Goal: Find specific page/section: Find specific page/section

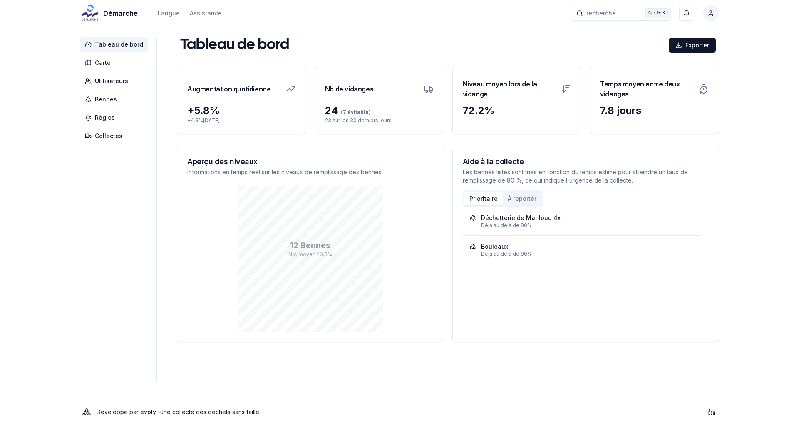
click at [356, 92] on h3 "Nb de vidanges" at bounding box center [349, 88] width 48 height 23
click at [108, 99] on span "Bennes" at bounding box center [106, 99] width 22 height 8
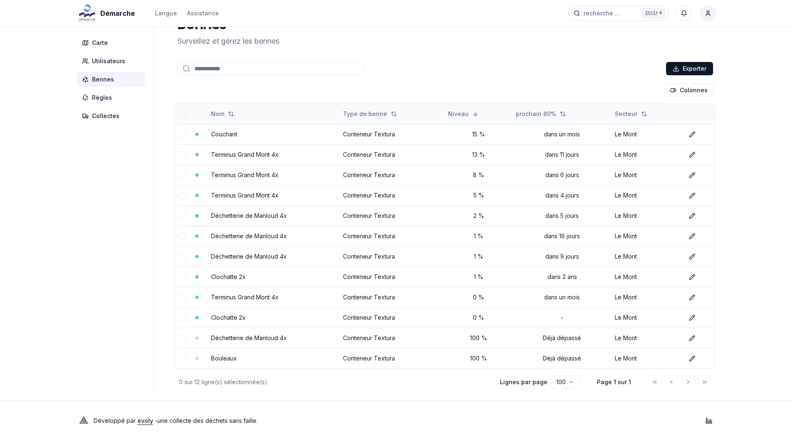
scroll to position [29, 0]
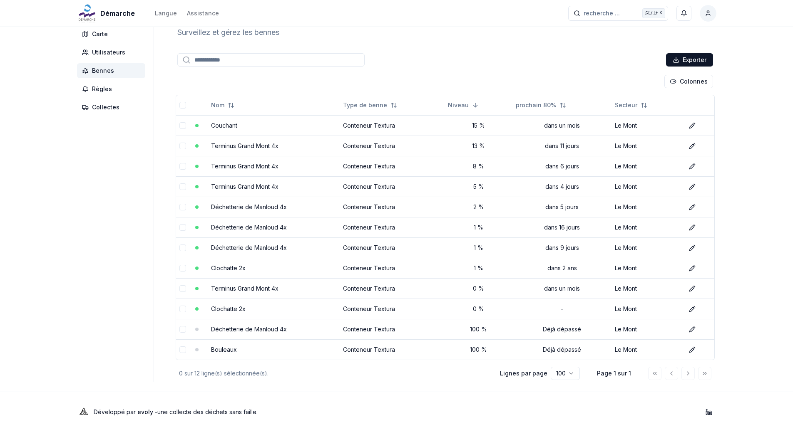
click at [573, 374] on html "Démarche Langue Assistance recherche ... recherche ... Ctrl+ K [PERSON_NAME] Ta…" at bounding box center [396, 201] width 793 height 461
click at [682, 82] on html "Démarche Langue Assistance recherche ... recherche ... Ctrl+ K [PERSON_NAME] Ta…" at bounding box center [396, 201] width 793 height 461
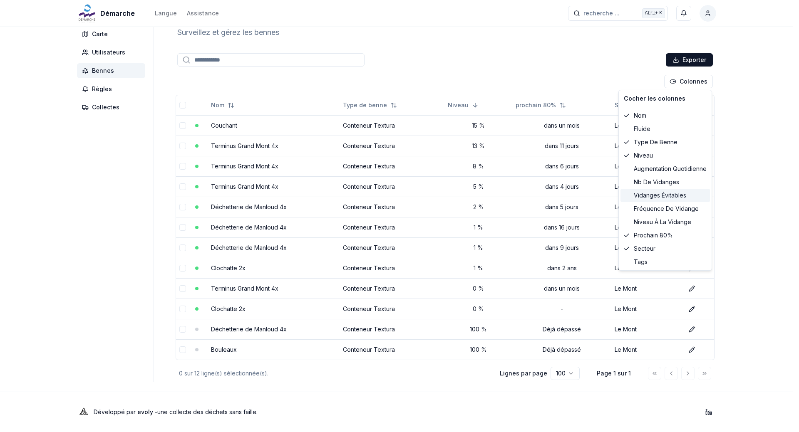
click at [672, 197] on div "vidanges évitables" at bounding box center [665, 195] width 89 height 13
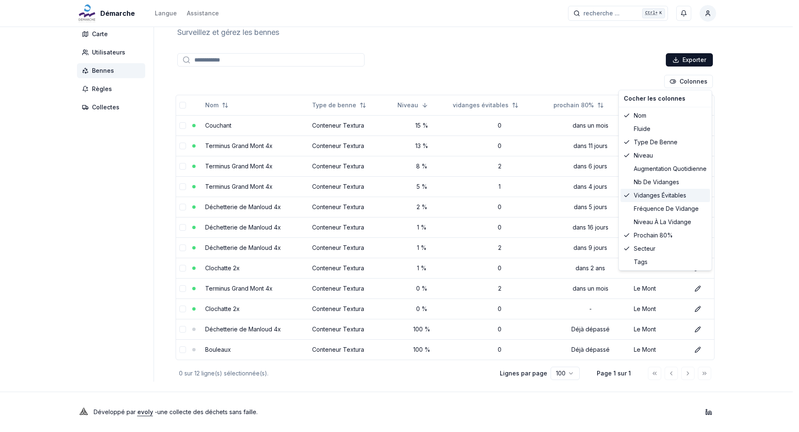
click at [628, 196] on icon at bounding box center [626, 195] width 7 height 7
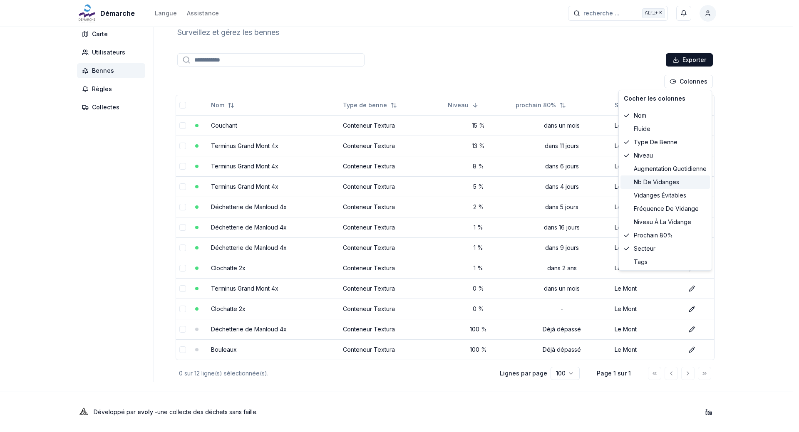
click at [638, 183] on div "Nb de vidanges" at bounding box center [665, 182] width 89 height 13
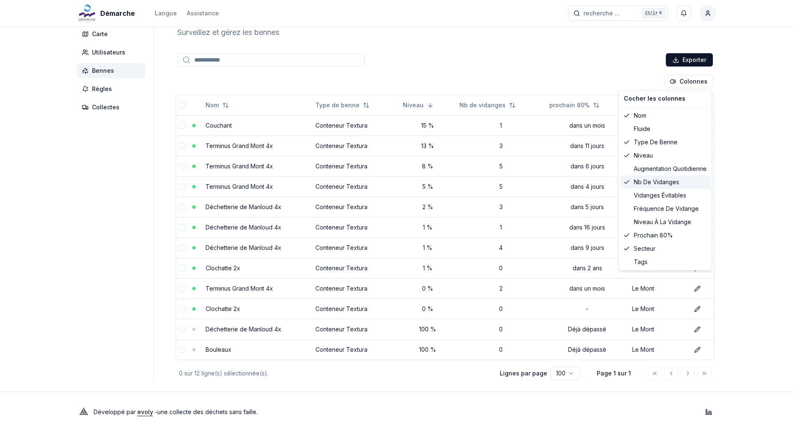
click at [626, 183] on icon at bounding box center [626, 182] width 7 height 7
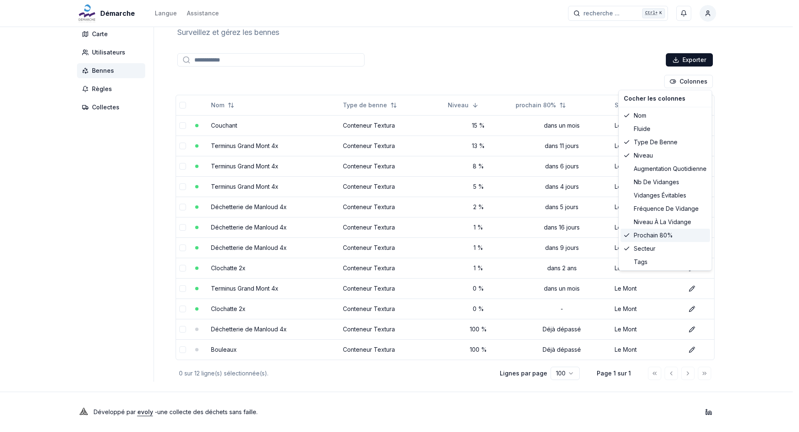
click at [627, 235] on icon at bounding box center [626, 235] width 7 height 7
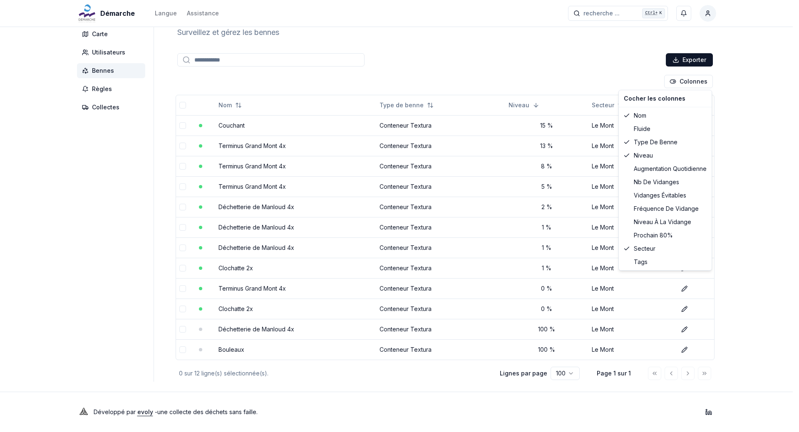
click at [753, 251] on html "Démarche Langue Assistance recherche ... recherche ... Ctrl+ K [PERSON_NAME] Ta…" at bounding box center [399, 201] width 799 height 461
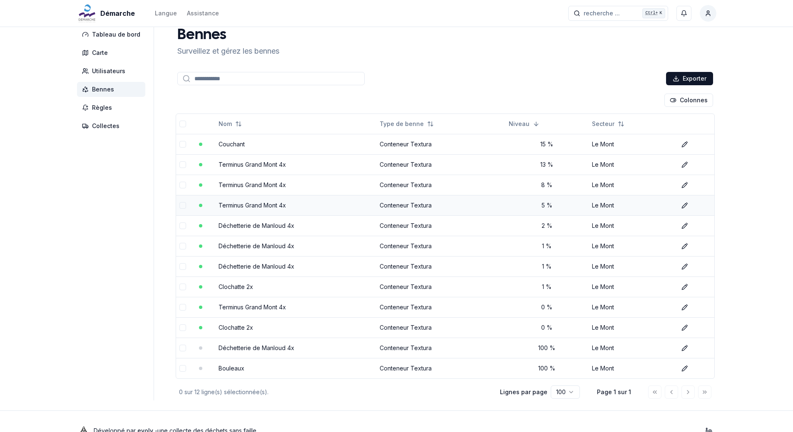
scroll to position [0, 0]
